Goal: Information Seeking & Learning: Understand process/instructions

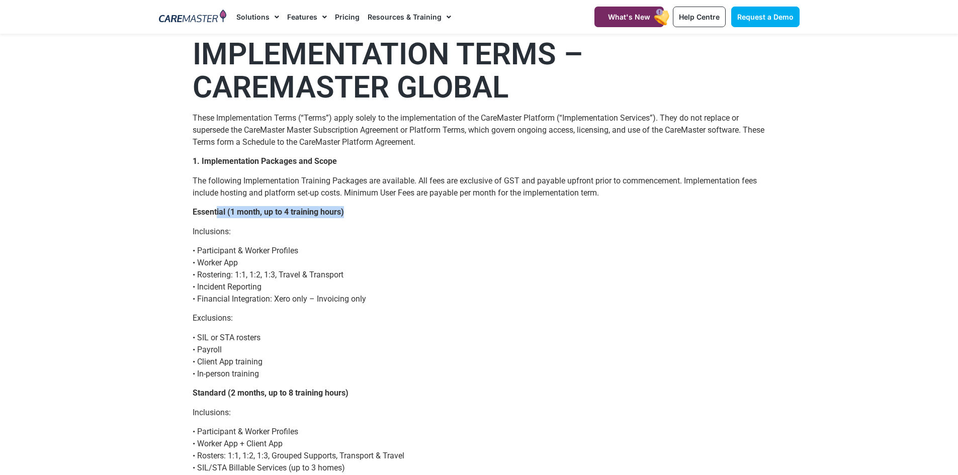
drag, startPoint x: 346, startPoint y: 211, endPoint x: 217, endPoint y: 209, distance: 129.7
click at [216, 208] on strong "Essential (1 month, up to 4 training hours)" at bounding box center [268, 212] width 151 height 10
click at [220, 215] on strong "Essential (1 month, up to 4 training hours)" at bounding box center [268, 212] width 151 height 10
drag, startPoint x: 224, startPoint y: 211, endPoint x: 198, endPoint y: 210, distance: 25.6
click at [200, 210] on strong "Essential (1 month, up to 4 training hours)" at bounding box center [268, 212] width 151 height 10
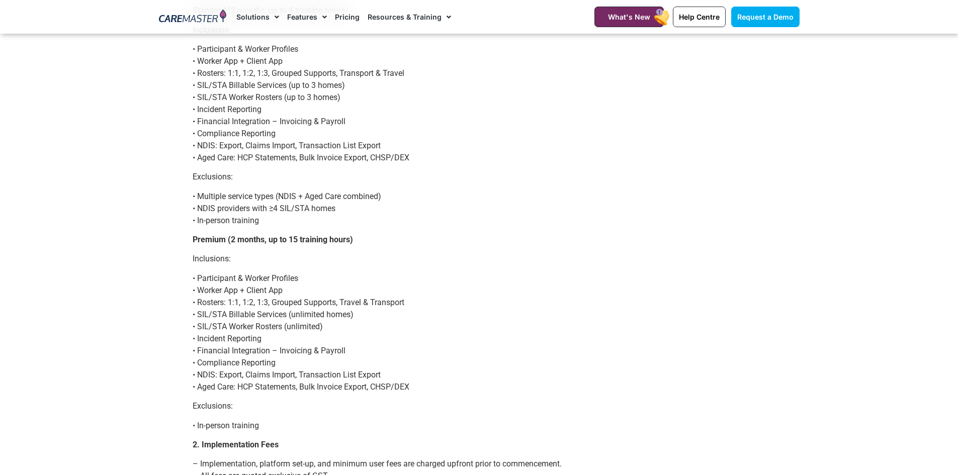
scroll to position [402, 0]
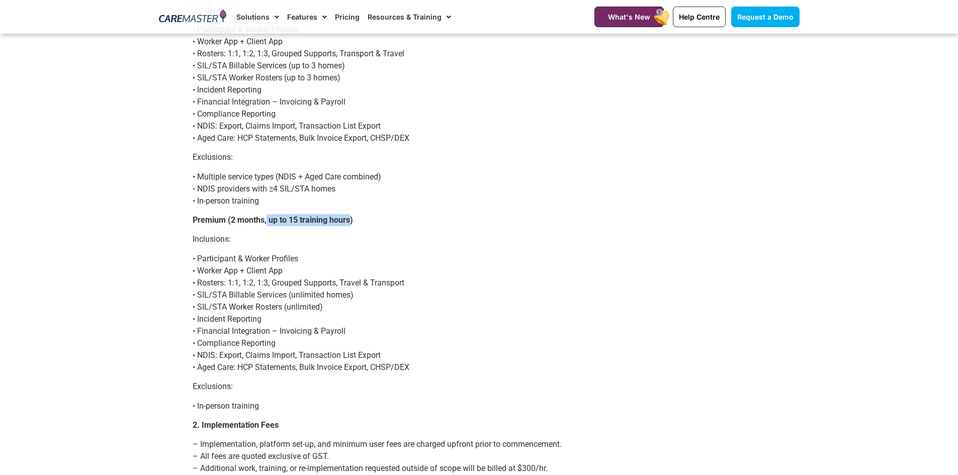
drag, startPoint x: 277, startPoint y: 222, endPoint x: 276, endPoint y: 234, distance: 12.1
click at [269, 225] on strong "Premium (2 months, up to 15 training hours)" at bounding box center [273, 220] width 160 height 10
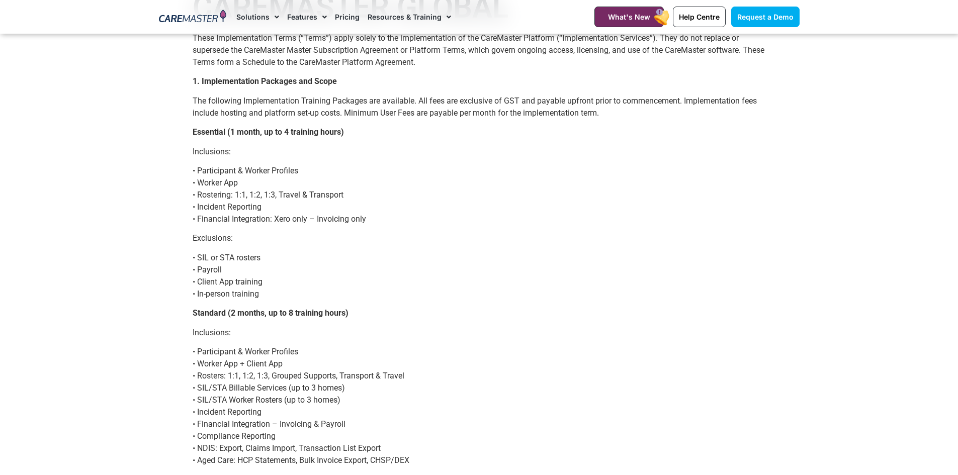
scroll to position [0, 0]
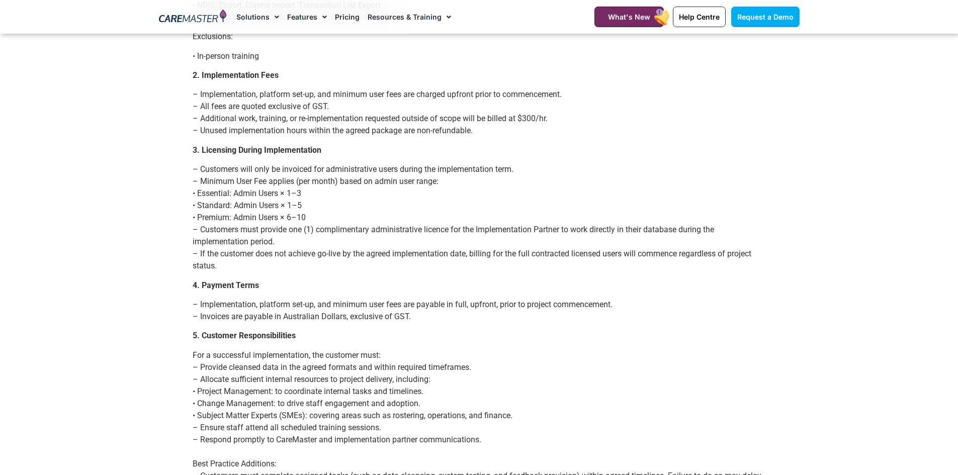
scroll to position [754, 0]
